Goal: Information Seeking & Learning: Check status

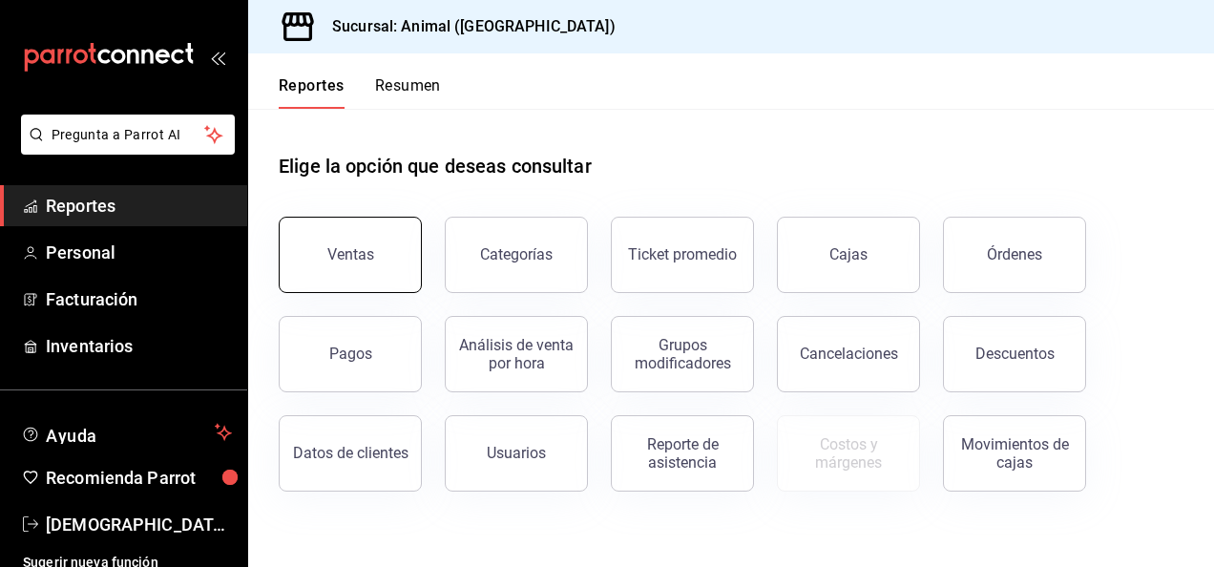
click at [383, 261] on button "Ventas" at bounding box center [350, 255] width 143 height 76
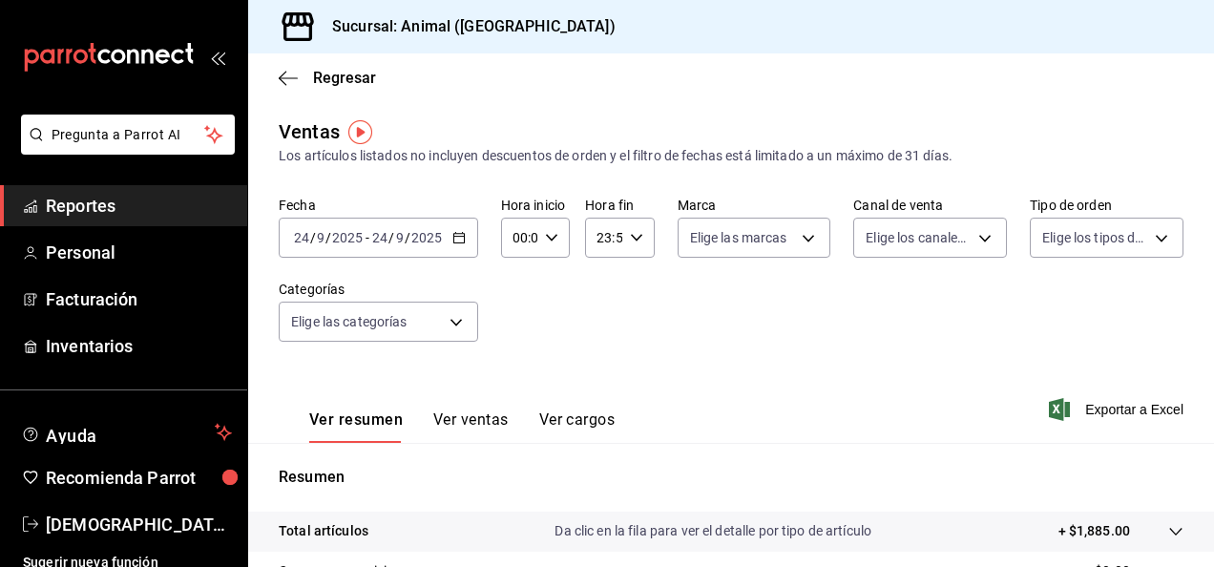
click at [456, 242] on icon "button" at bounding box center [458, 237] width 13 height 13
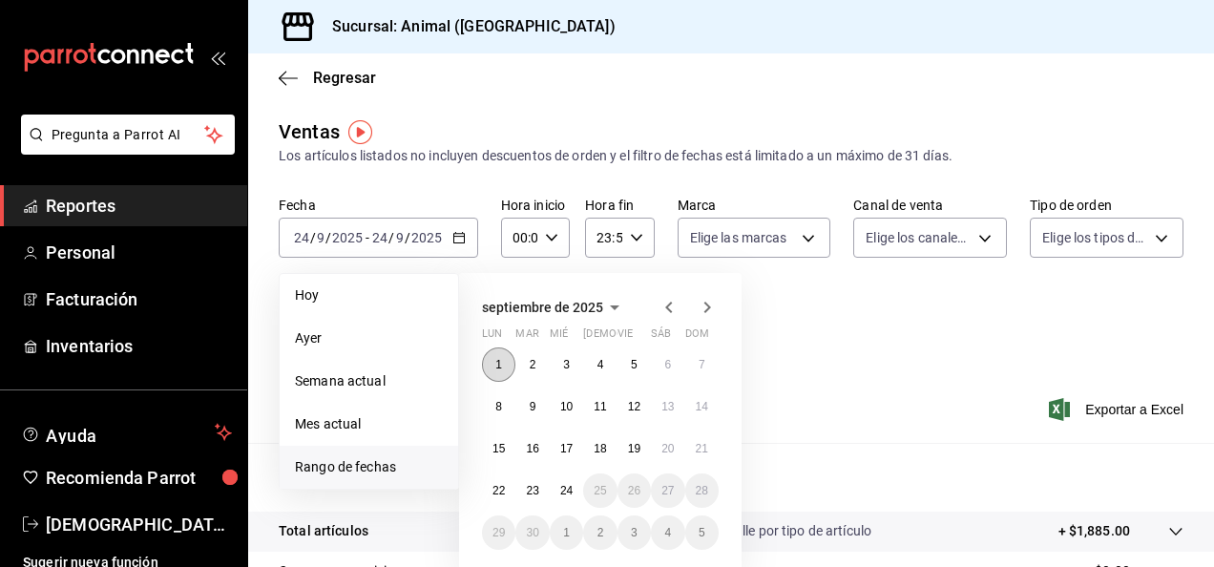
click at [498, 366] on abbr "1" at bounding box center [498, 364] width 7 height 13
click at [565, 494] on abbr "24" at bounding box center [566, 490] width 12 height 13
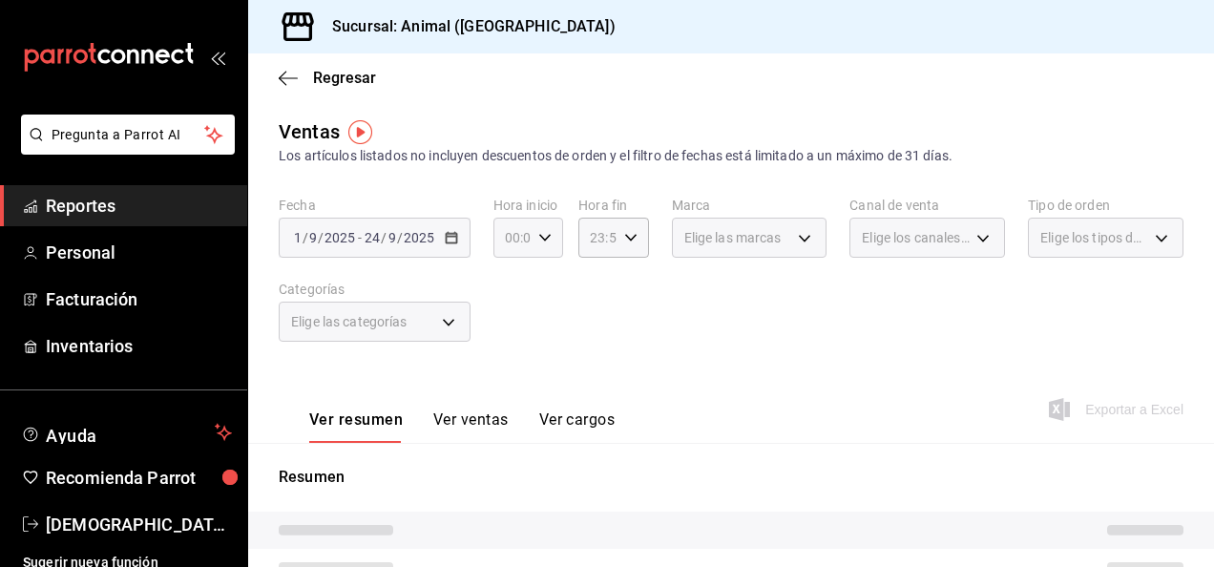
click at [538, 235] on icon "button" at bounding box center [544, 237] width 13 height 13
click at [507, 325] on span "04" at bounding box center [509, 318] width 4 height 15
type input "04:00"
click at [630, 239] on div at bounding box center [607, 283] width 1214 height 567
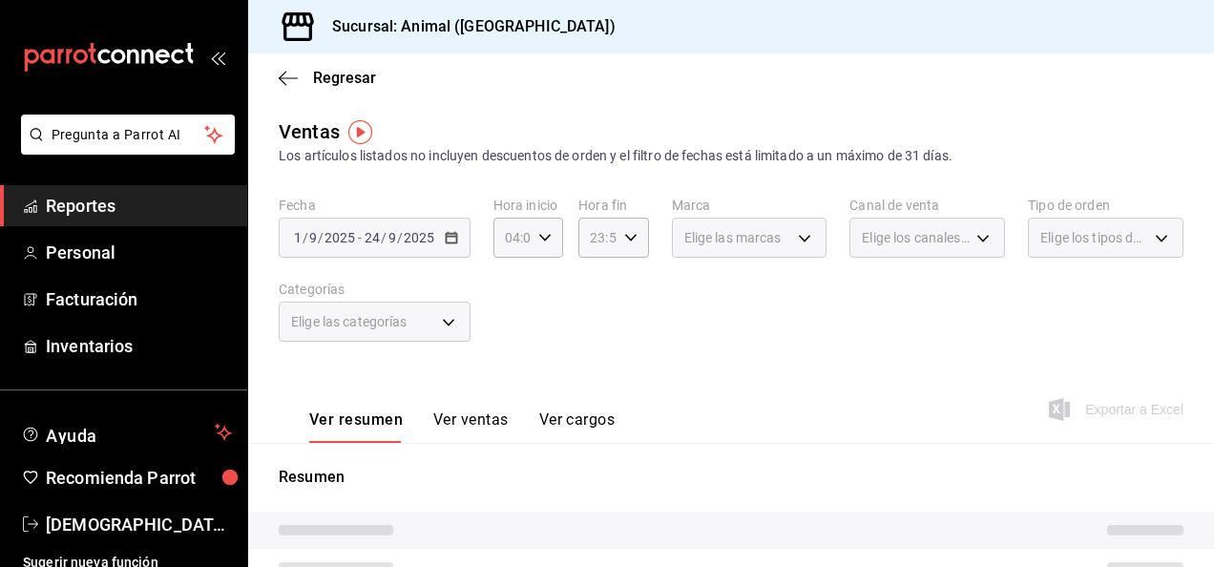
click at [630, 239] on icon "button" at bounding box center [630, 237] width 13 height 13
click at [594, 292] on span "04" at bounding box center [593, 298] width 4 height 15
click at [625, 292] on span "00" at bounding box center [627, 286] width 4 height 15
type input "04:00"
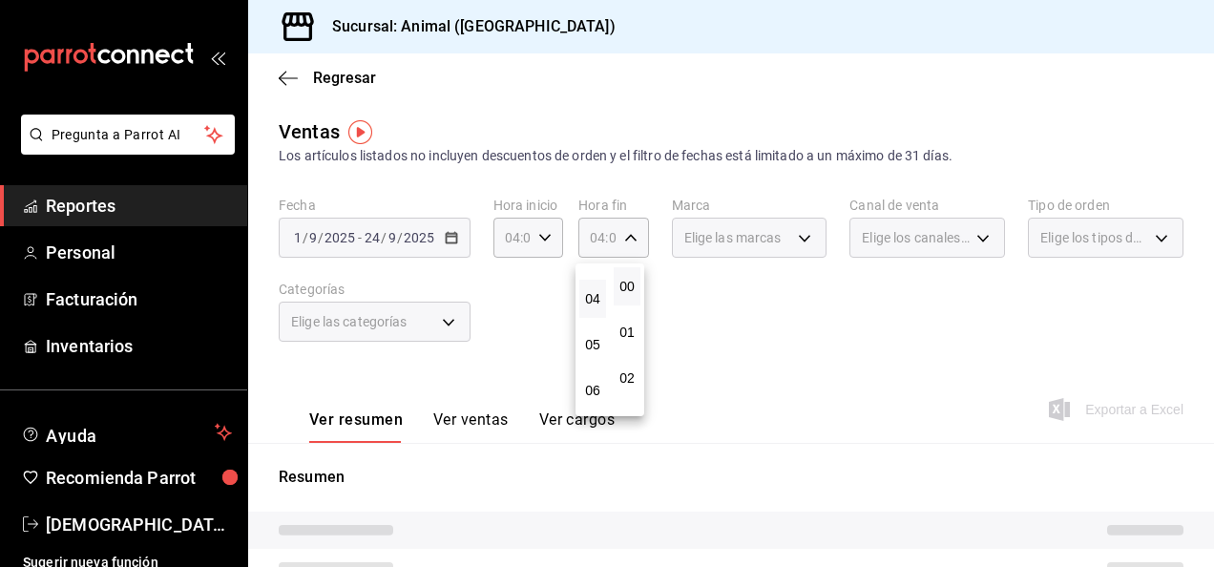
click at [625, 292] on span "00" at bounding box center [627, 286] width 4 height 15
click at [723, 307] on div at bounding box center [607, 283] width 1214 height 567
